Goal: Information Seeking & Learning: Find specific fact

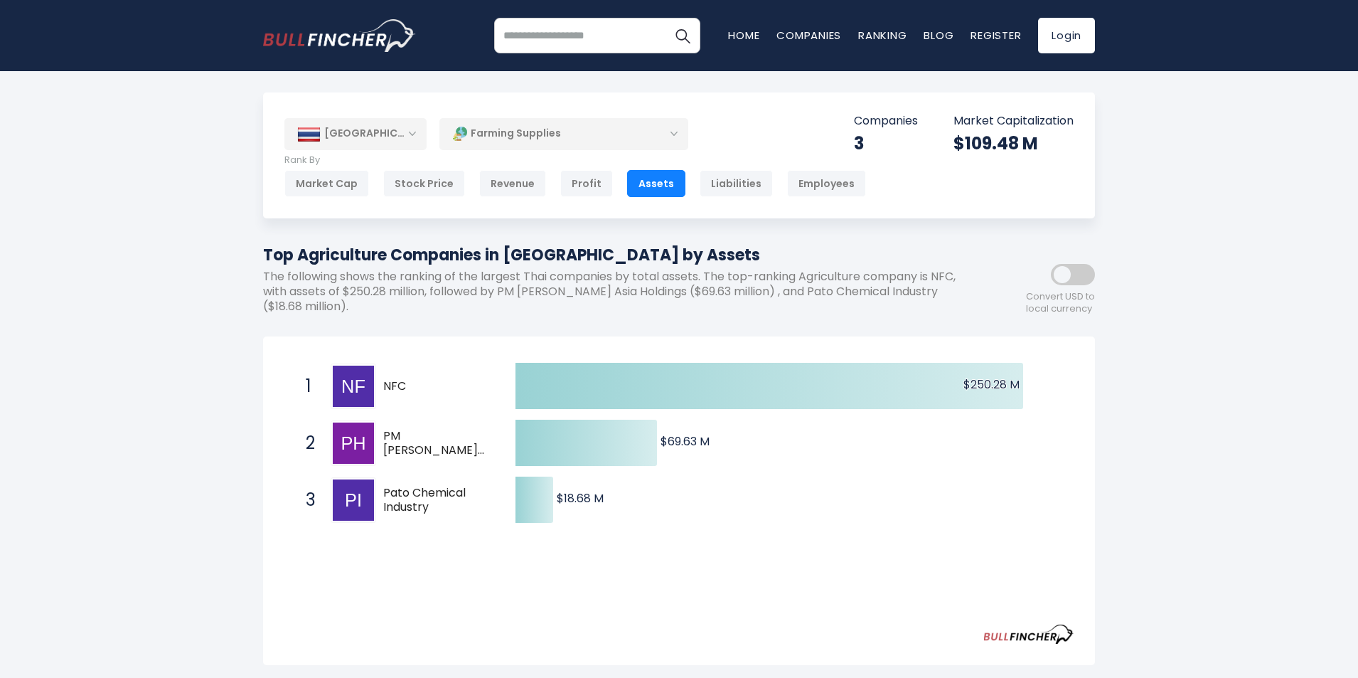
click at [419, 442] on span "PM [PERSON_NAME] Asia Holdings" at bounding box center [436, 444] width 107 height 30
click at [407, 453] on span "PM [PERSON_NAME] Asia Holdings" at bounding box center [436, 444] width 107 height 30
click at [1196, 348] on div "[GEOGRAPHIC_DATA] Entire World 30,373 [GEOGRAPHIC_DATA] 3,966" at bounding box center [679, 570] width 1358 height 956
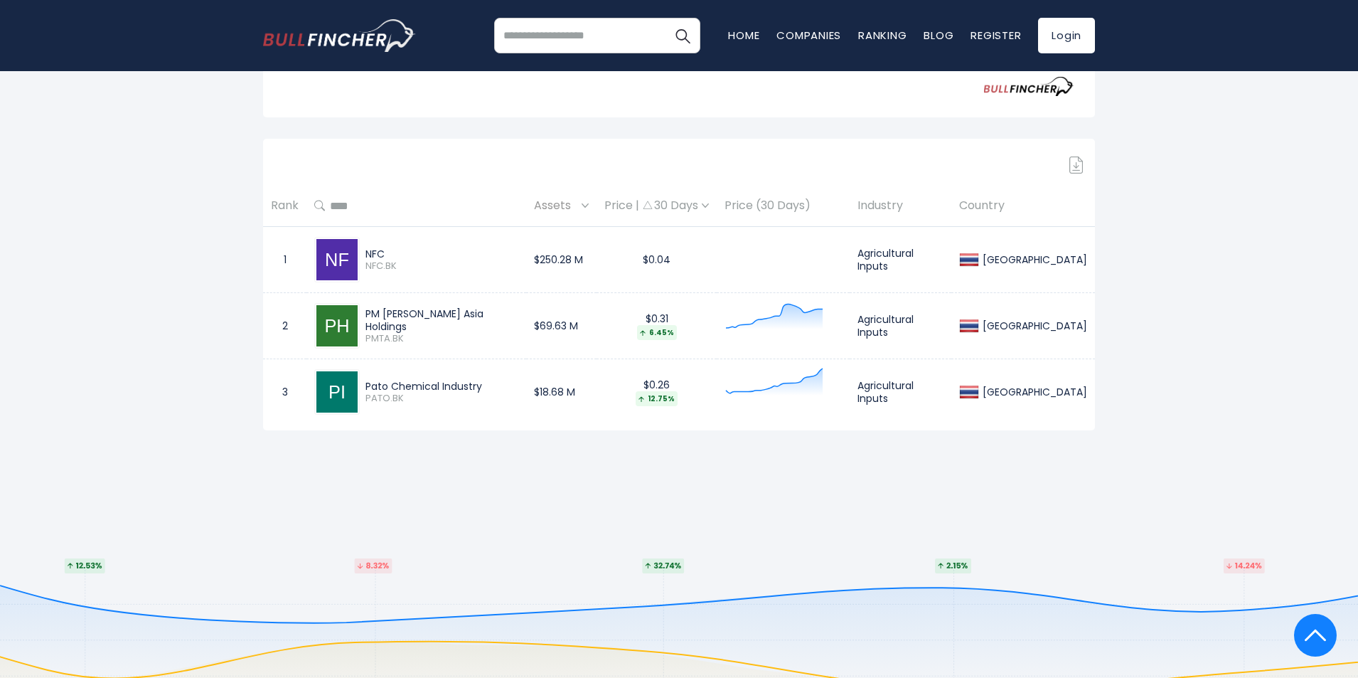
scroll to position [498, 0]
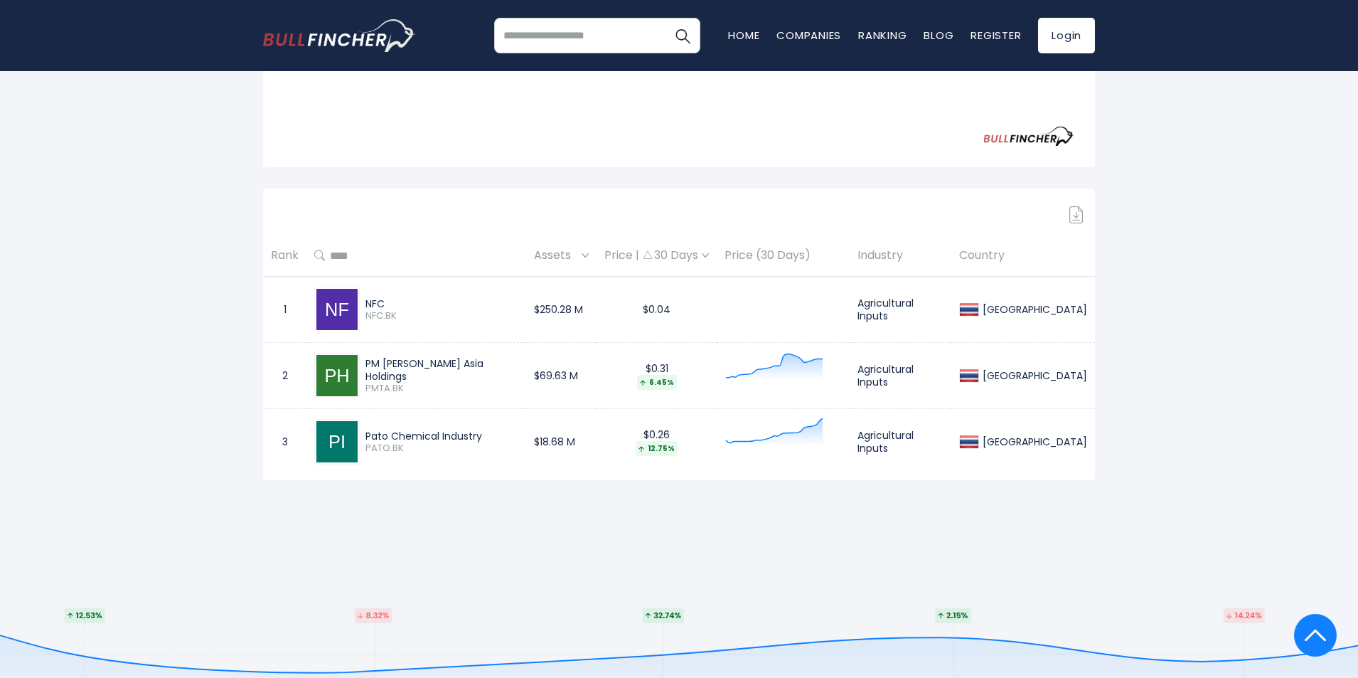
drag, startPoint x: 491, startPoint y: 435, endPoint x: 440, endPoint y: 435, distance: 51.2
click at [440, 435] on div "Pato Chemical Industry" at bounding box center [441, 435] width 153 height 13
click at [429, 435] on div "Pato Chemical Industry" at bounding box center [441, 435] width 153 height 13
click at [331, 435] on img at bounding box center [336, 441] width 41 height 41
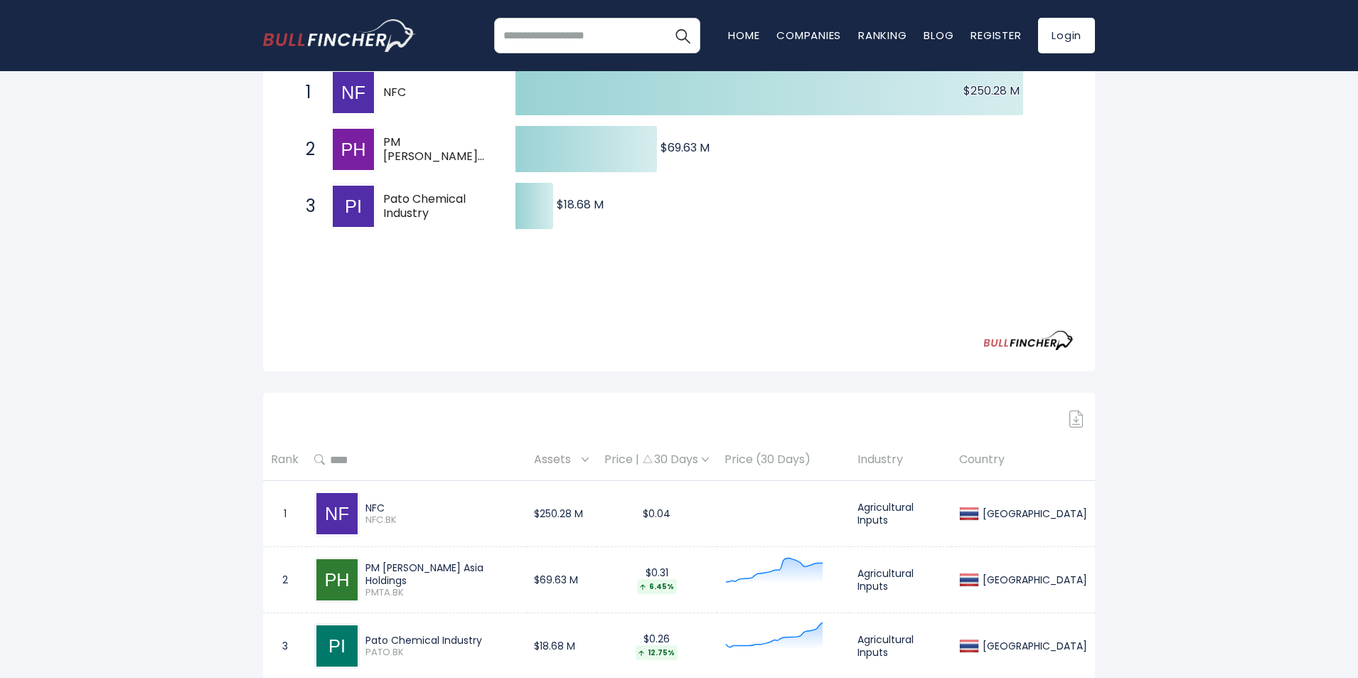
scroll to position [356, 0]
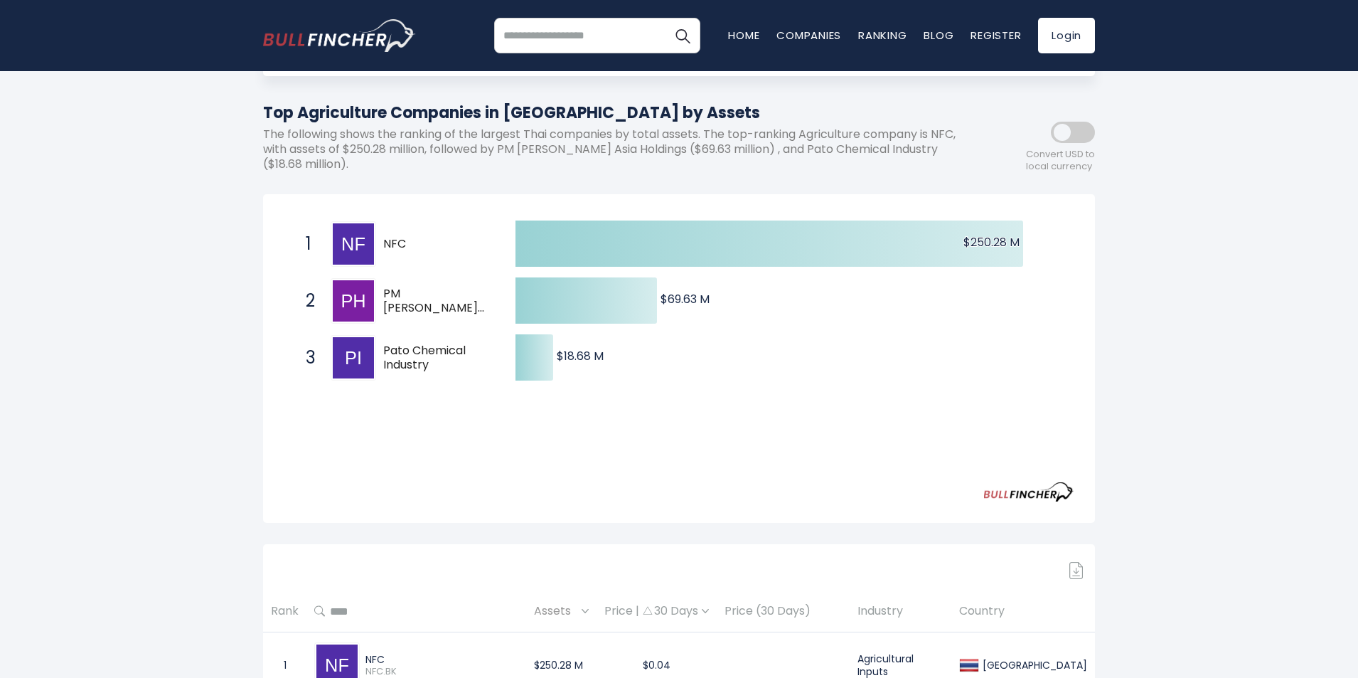
click at [139, 360] on div "[GEOGRAPHIC_DATA] Entire World 30,373 [GEOGRAPHIC_DATA] 3,966" at bounding box center [679, 428] width 1358 height 956
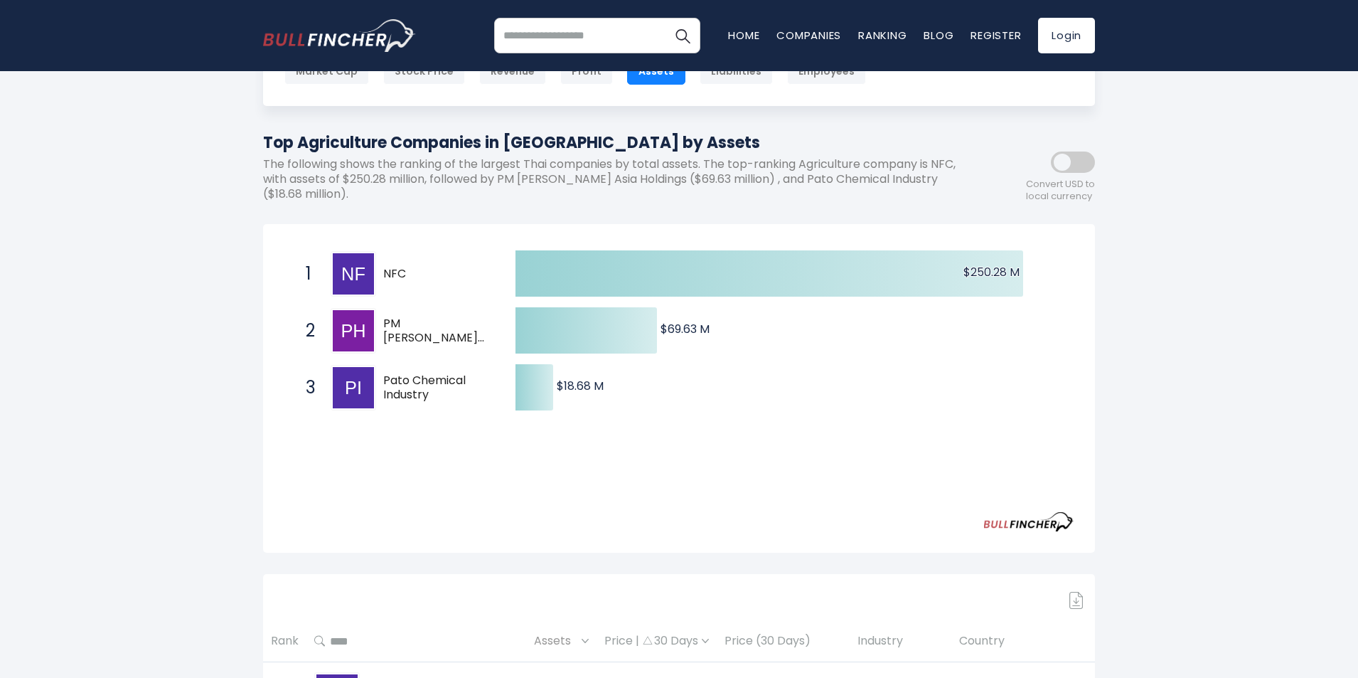
scroll to position [0, 0]
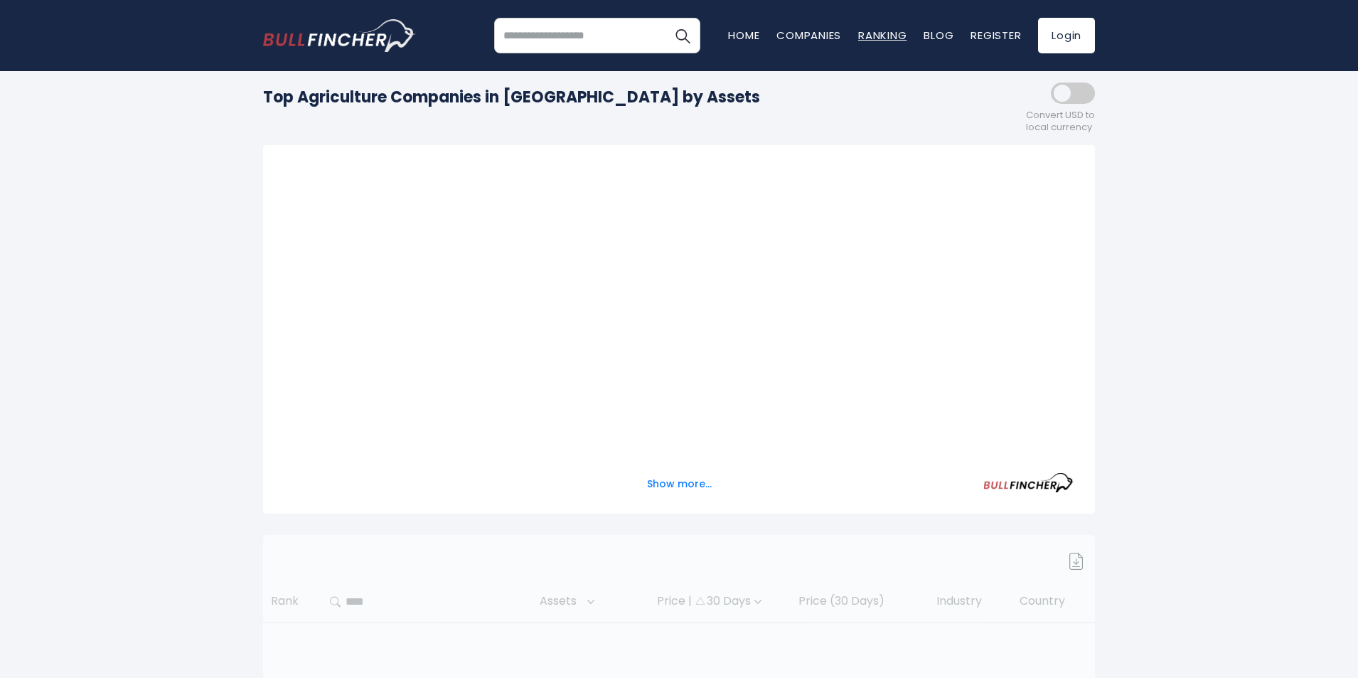
scroll to position [71, 0]
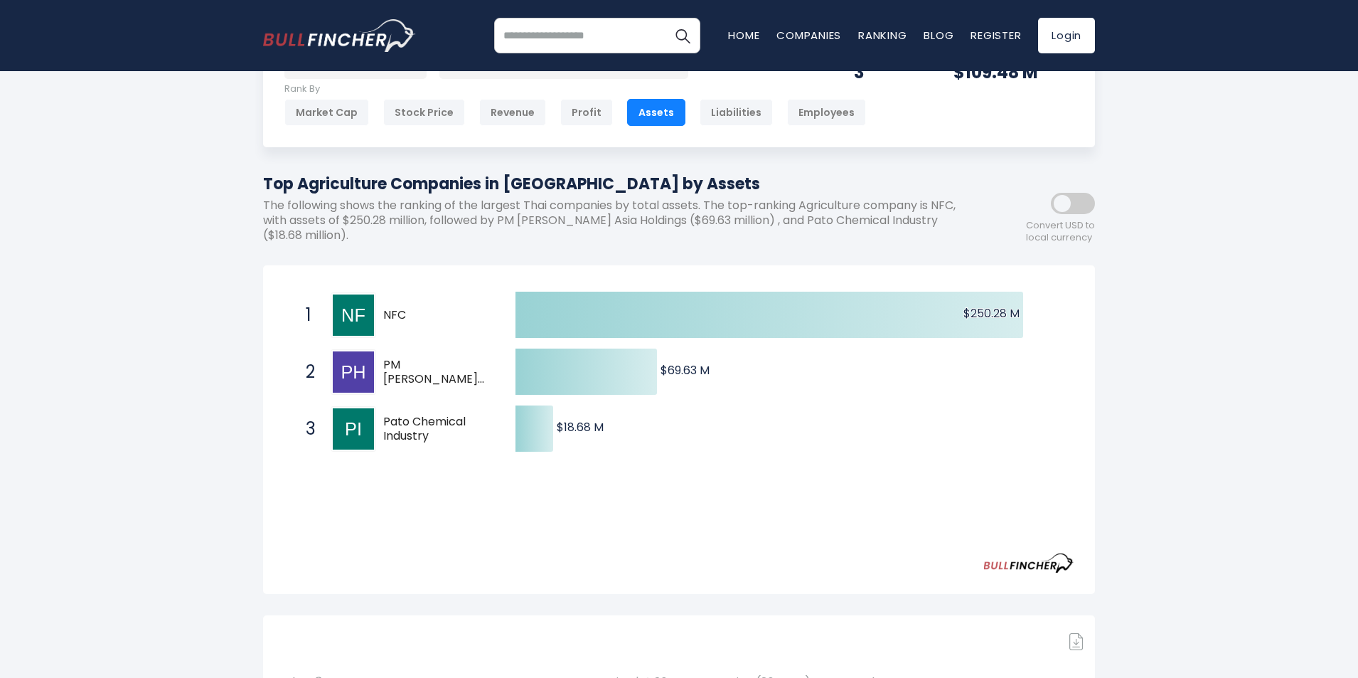
drag, startPoint x: 385, startPoint y: 280, endPoint x: 469, endPoint y: 531, distance: 264.9
click at [461, 534] on div "Created with Highcharts 12.1.2 $250.28 M ​ $250.28 M $69.63 M ​ $69.63 M $18.68…" at bounding box center [679, 429] width 832 height 328
drag, startPoint x: 433, startPoint y: 439, endPoint x: 357, endPoint y: 415, distance: 79.8
click at [351, 424] on div "3 Pato Chemical Industry PATO.BK" at bounding box center [395, 429] width 192 height 46
drag, startPoint x: 410, startPoint y: 423, endPoint x: 776, endPoint y: 406, distance: 366.6
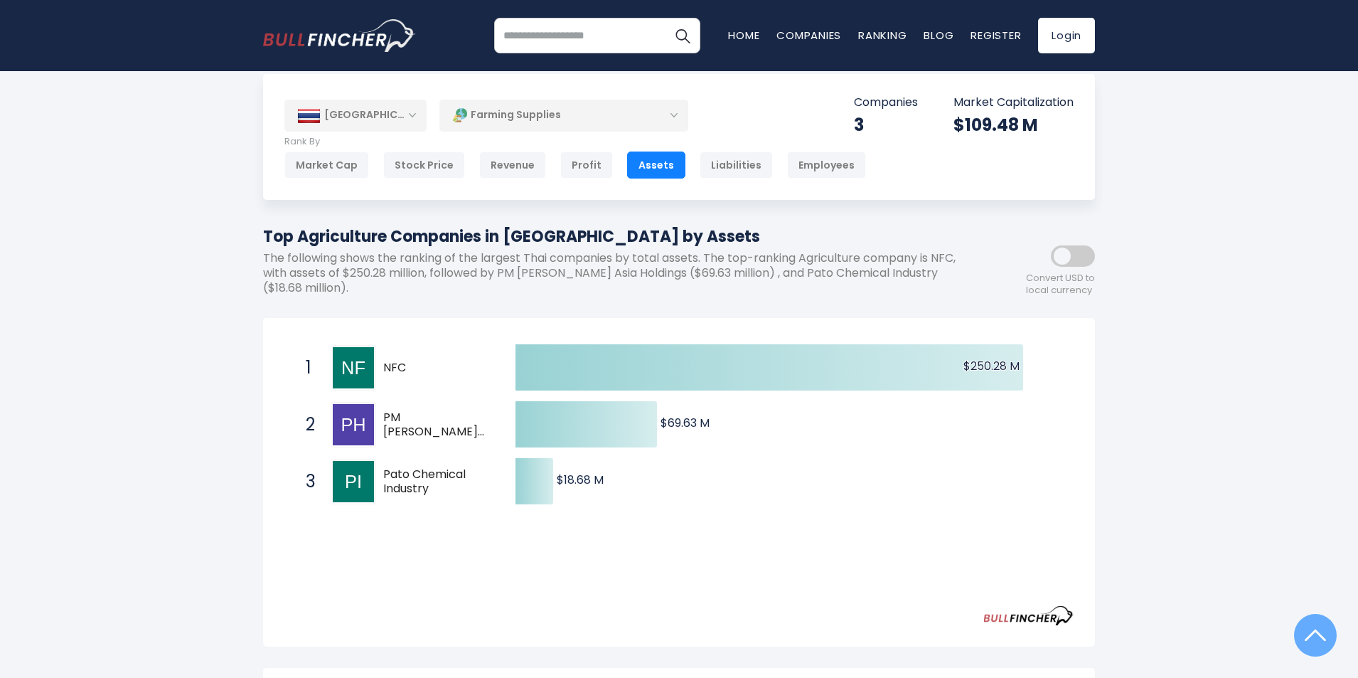
scroll to position [0, 0]
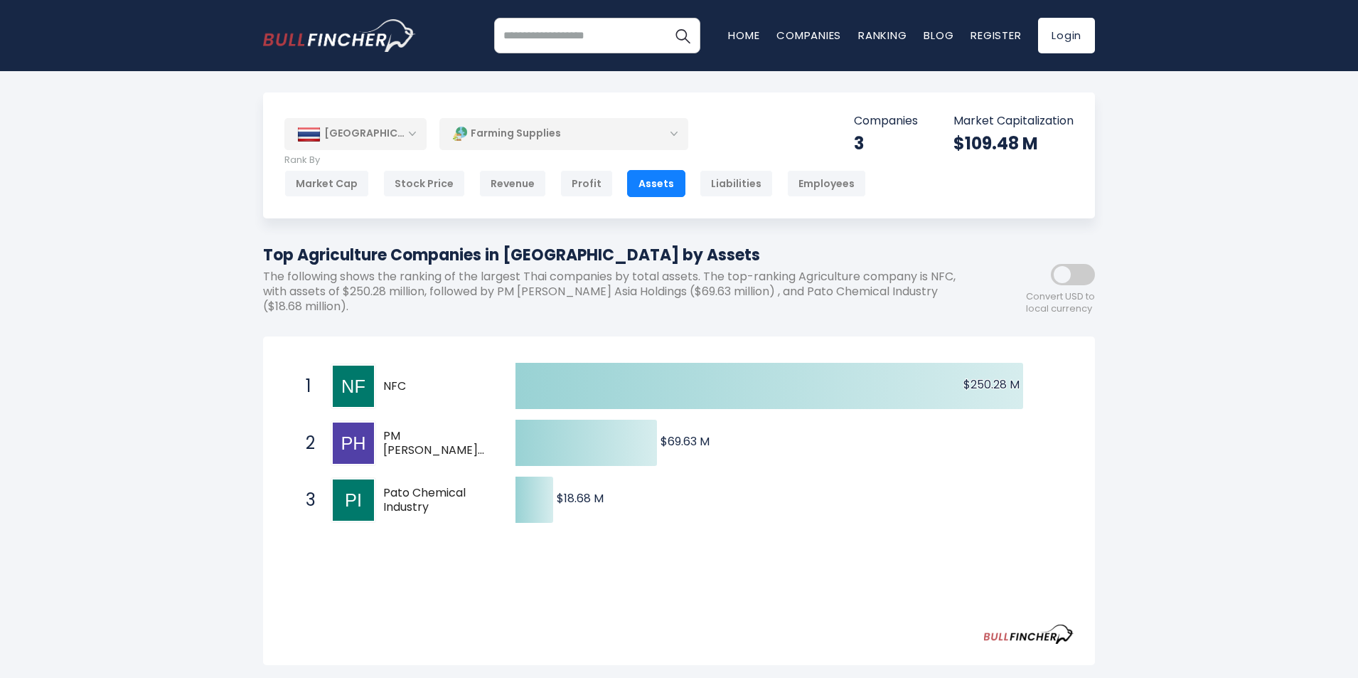
drag, startPoint x: 492, startPoint y: 363, endPoint x: 388, endPoint y: 488, distance: 162.6
click at [388, 488] on div "Thailand Entire World 30,373 North America United States" at bounding box center [678, 534] width 853 height 885
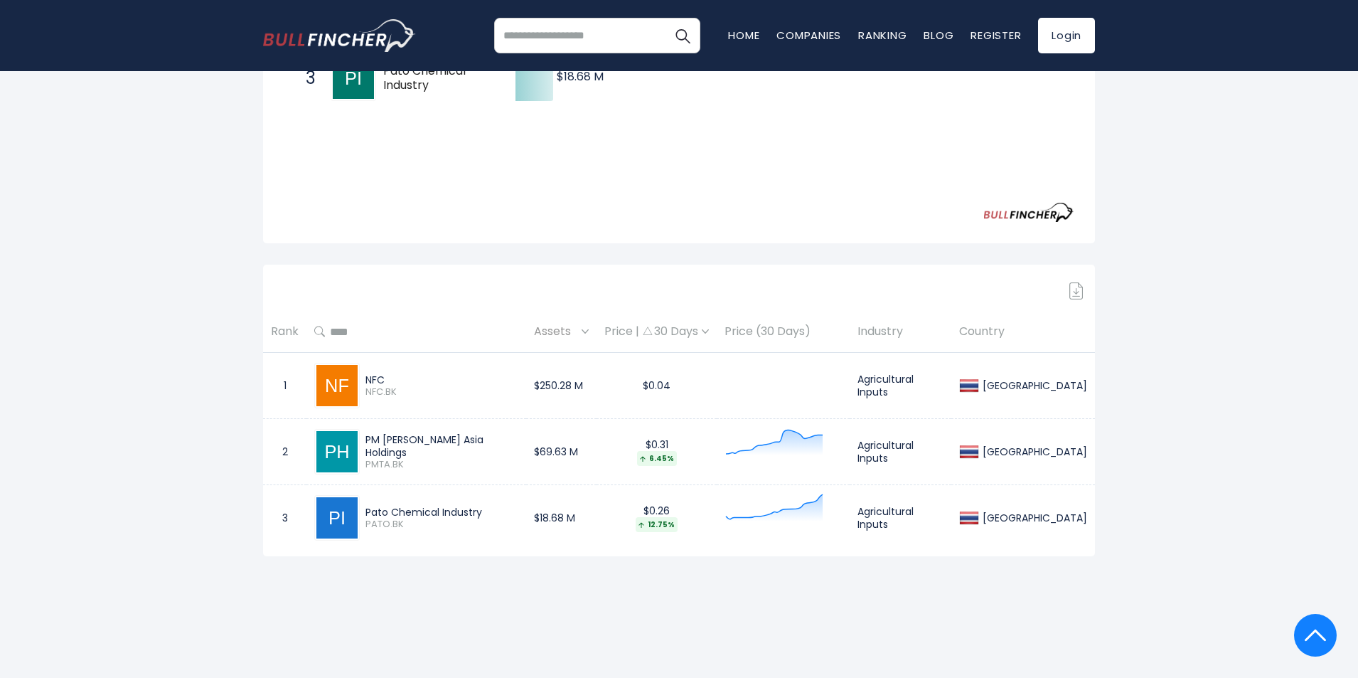
scroll to position [498, 0]
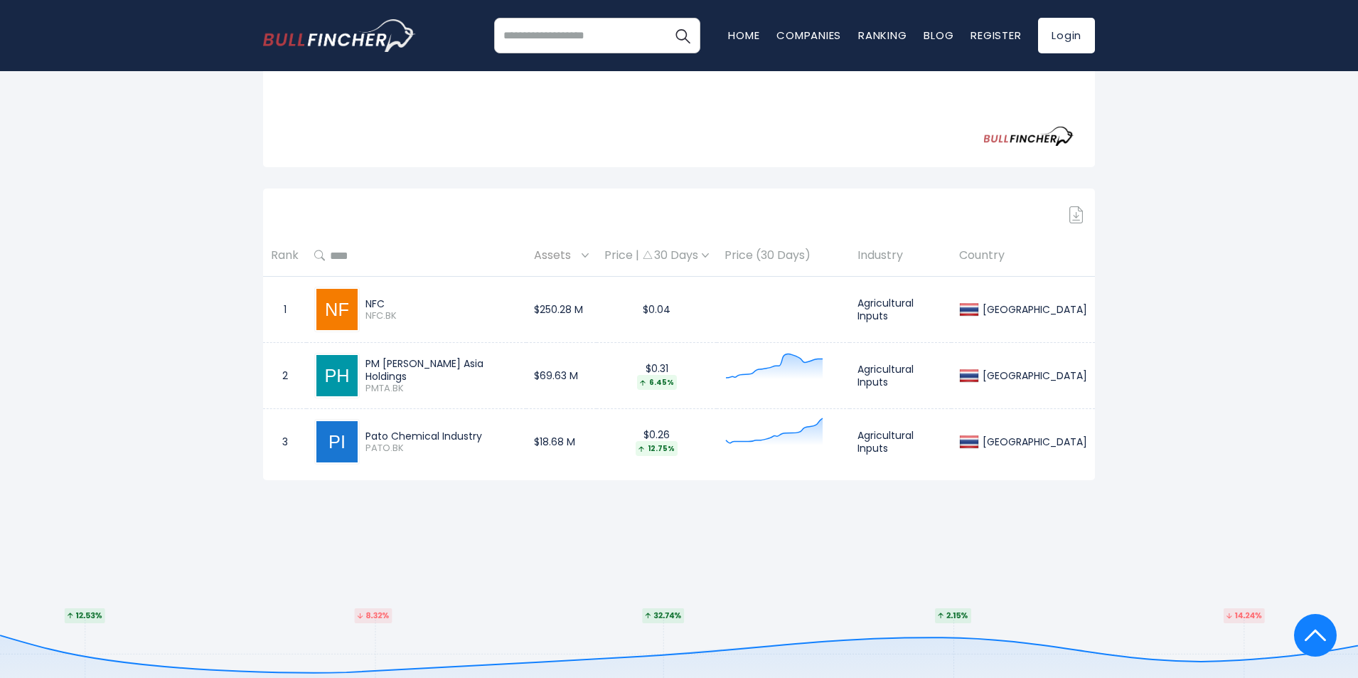
click at [455, 420] on div "Pato Chemical Industry PATO.BK" at bounding box center [416, 442] width 204 height 46
drag, startPoint x: 475, startPoint y: 421, endPoint x: 365, endPoint y: 297, distance: 165.7
click at [365, 297] on tbody "1 NFC NFC.BK $250.28 M $0.04 Agricultural Inputs Thailand 2" at bounding box center [679, 376] width 832 height 198
copy tbody "NFC NFC.BK $250.28 M $0.04 Agricultural Inputs Thailand 2 PM Thoresen Asia Hold…"
